Goal: Task Accomplishment & Management: Manage account settings

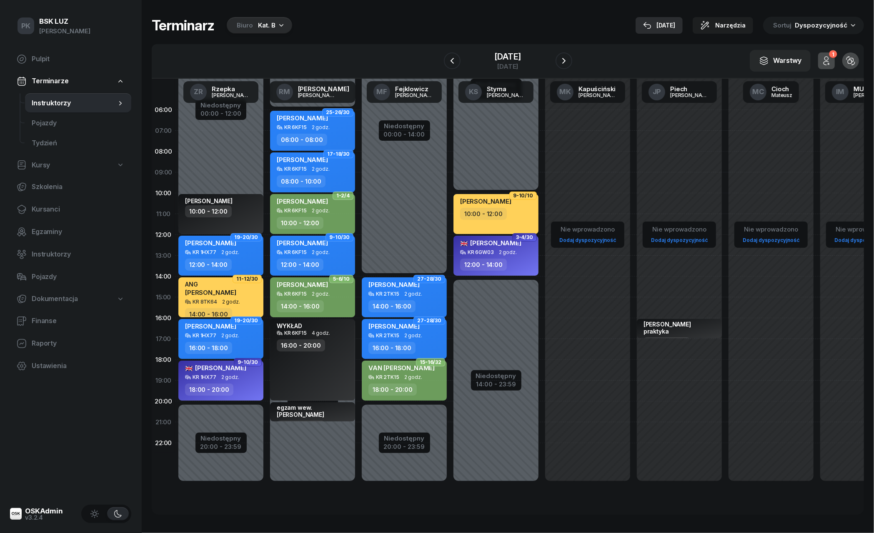
click at [675, 25] on div "[DATE]" at bounding box center [659, 25] width 32 height 10
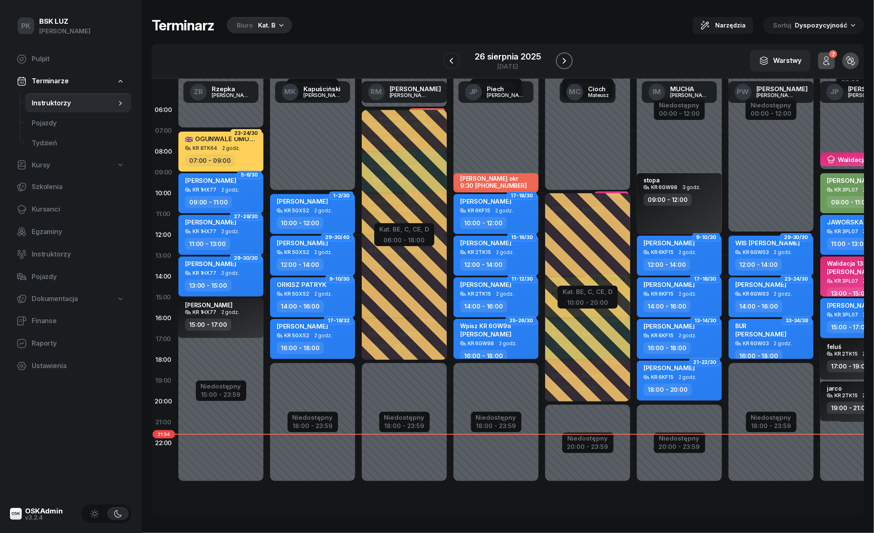
click at [564, 59] on icon "button" at bounding box center [564, 61] width 10 height 10
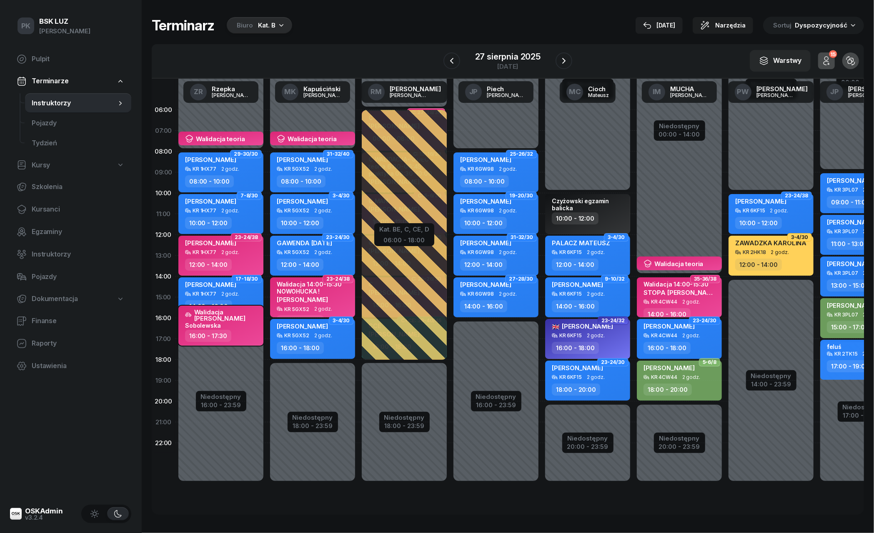
click at [245, 344] on div "Walidacja [PERSON_NAME] 16:00 - 17:30" at bounding box center [220, 326] width 85 height 40
select select "16"
select select "17"
select select "30"
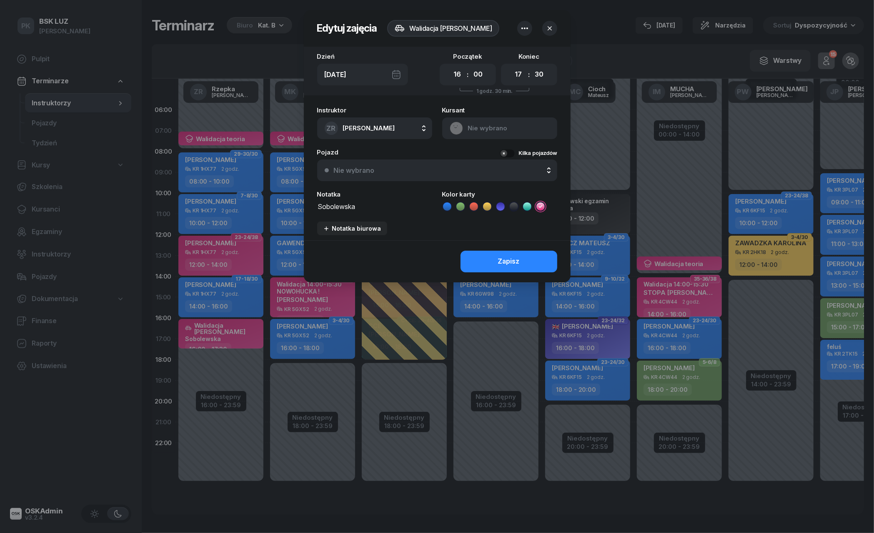
click at [252, 333] on div at bounding box center [437, 266] width 874 height 533
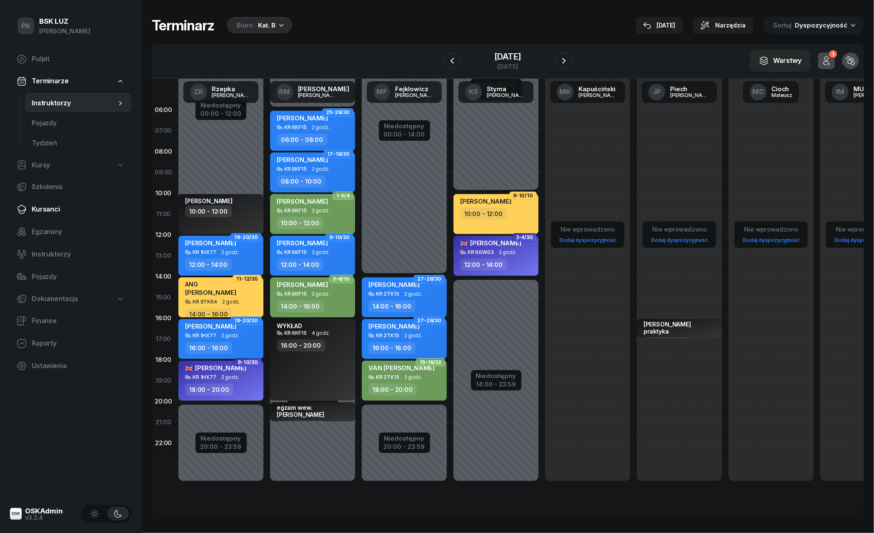
click at [53, 209] on span "Kursanci" at bounding box center [78, 209] width 93 height 11
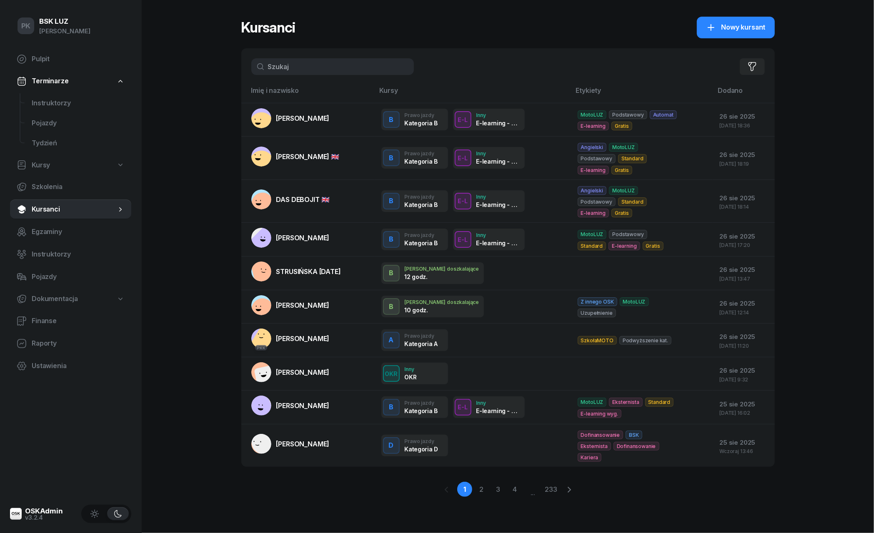
click at [332, 68] on input "text" at bounding box center [332, 66] width 163 height 17
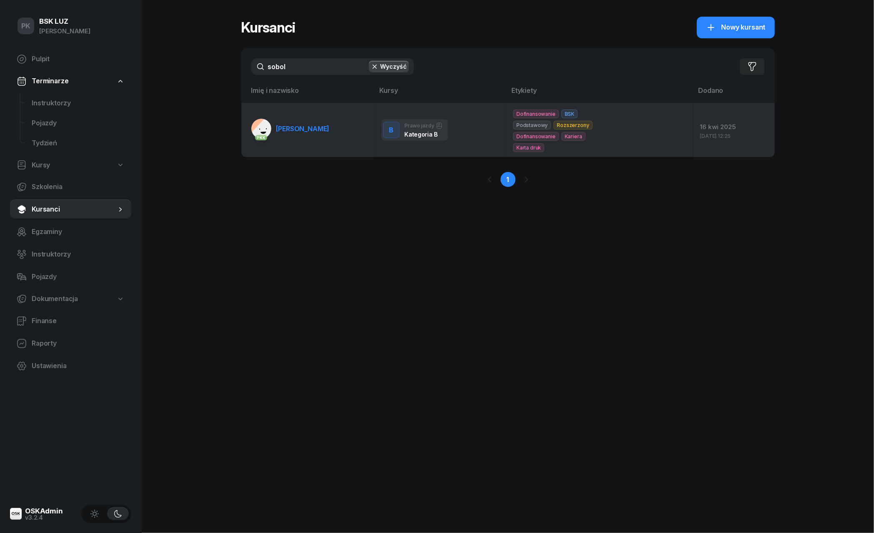
type input "sobol"
click at [328, 127] on span "SOBOLEWSKA ANETA" at bounding box center [302, 129] width 53 height 8
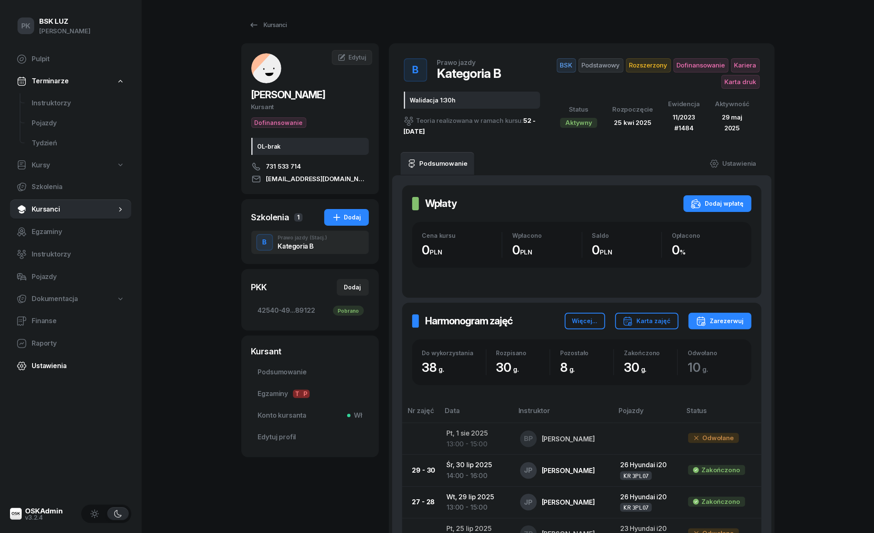
click at [49, 363] on span "Ustawienia" at bounding box center [78, 366] width 93 height 11
select select "06:00"
select select "22:00"
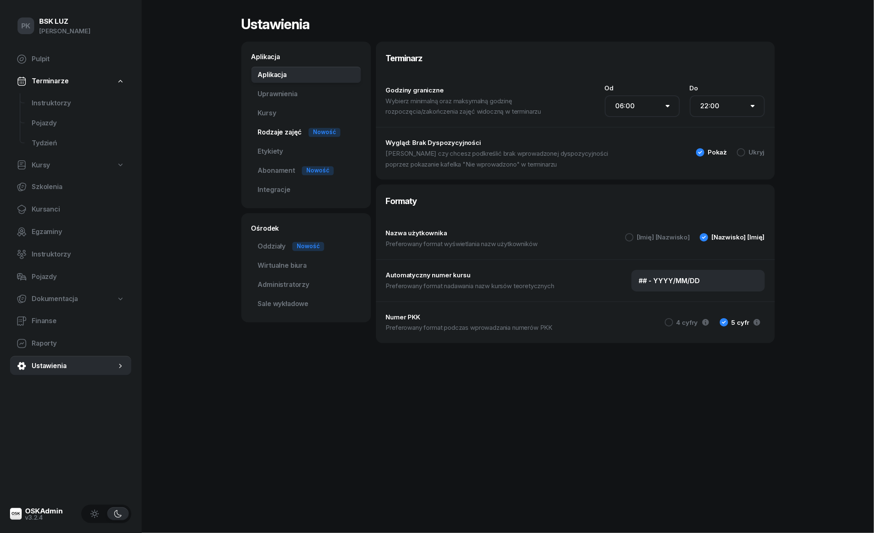
click at [285, 140] on link "Rodzaje zajęć Nowość" at bounding box center [306, 132] width 110 height 17
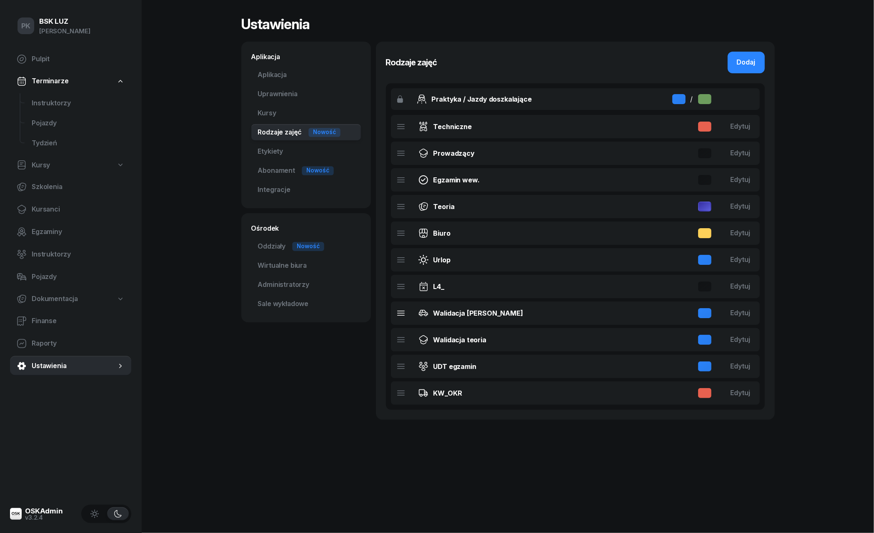
click at [507, 311] on div "Walidacja partyka Edytuj" at bounding box center [575, 313] width 369 height 23
click at [743, 312] on div "Edytuj" at bounding box center [741, 313] width 20 height 11
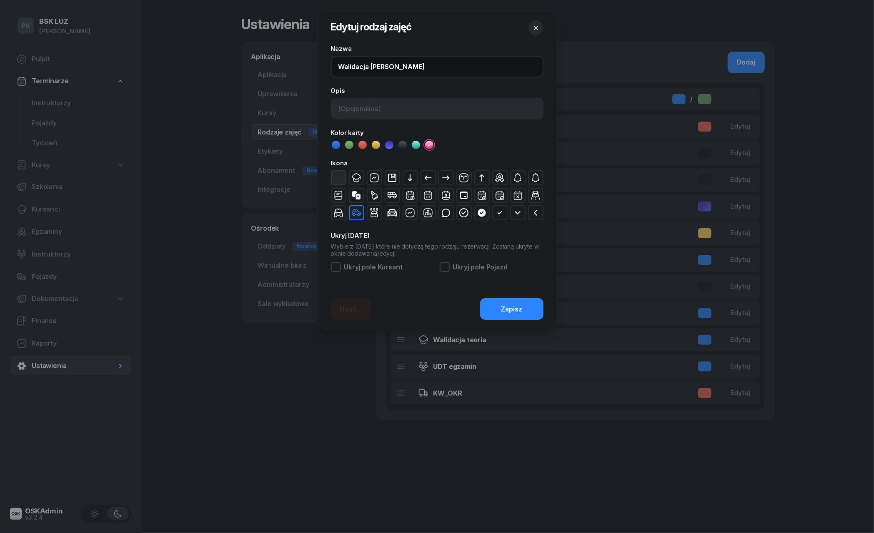
click at [403, 70] on input "Walidacja [PERSON_NAME]" at bounding box center [437, 67] width 213 height 22
type input "Walidacja praktyka"
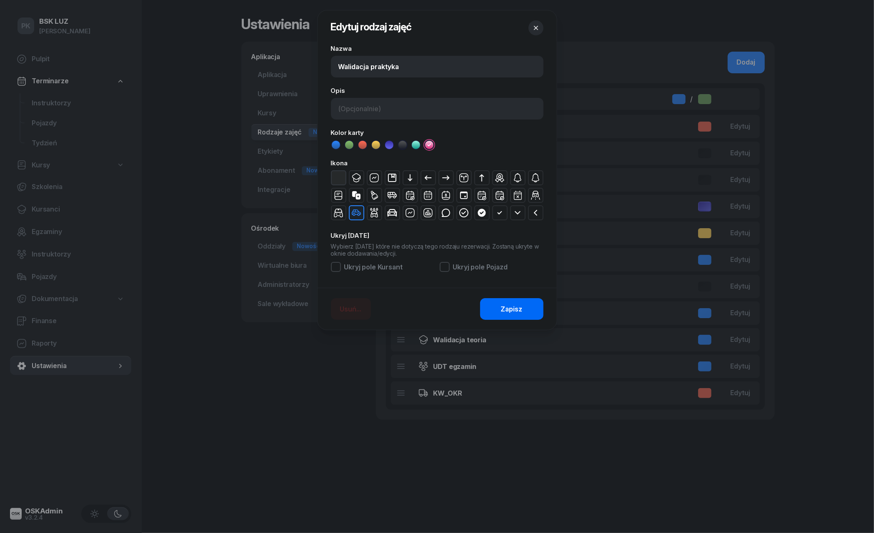
click at [500, 305] on button "Zapisz" at bounding box center [511, 309] width 63 height 22
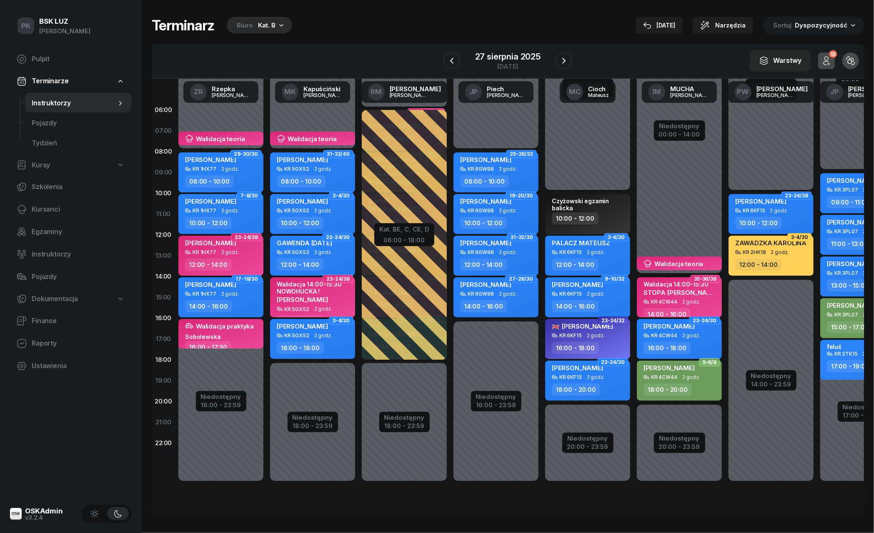
click at [263, 23] on div "Kat. B" at bounding box center [267, 25] width 18 height 10
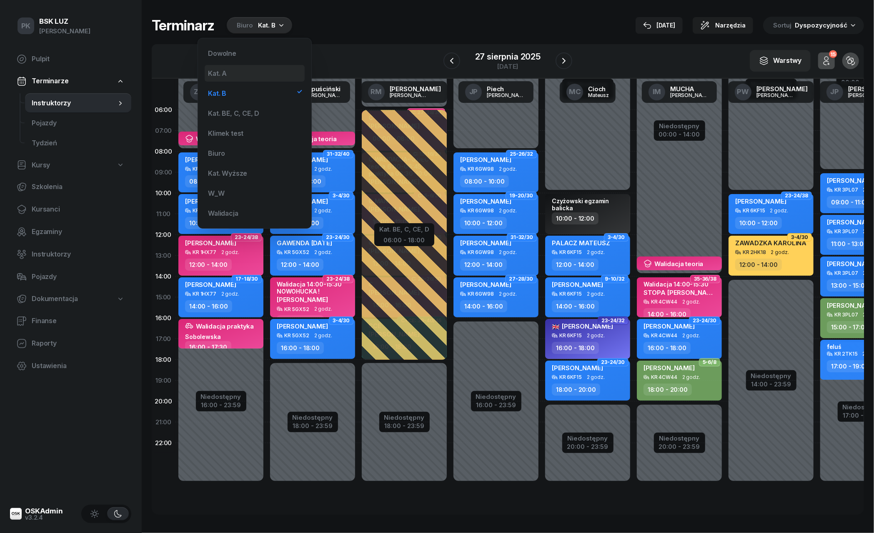
click at [243, 67] on div "Kat. A" at bounding box center [255, 73] width 100 height 17
